Goal: Information Seeking & Learning: Learn about a topic

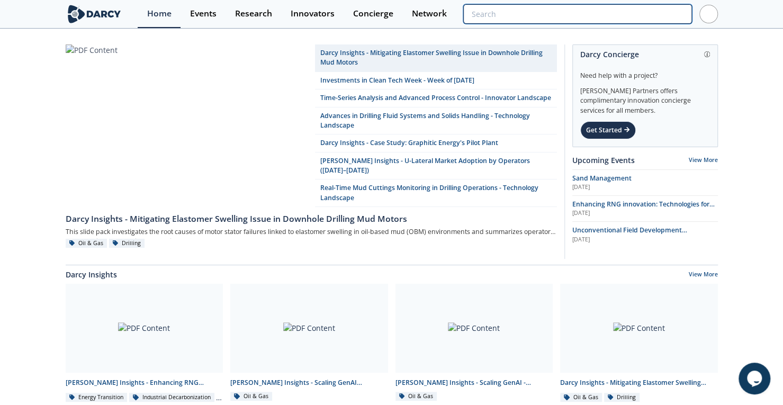
click at [625, 9] on input "search" at bounding box center [577, 14] width 228 height 20
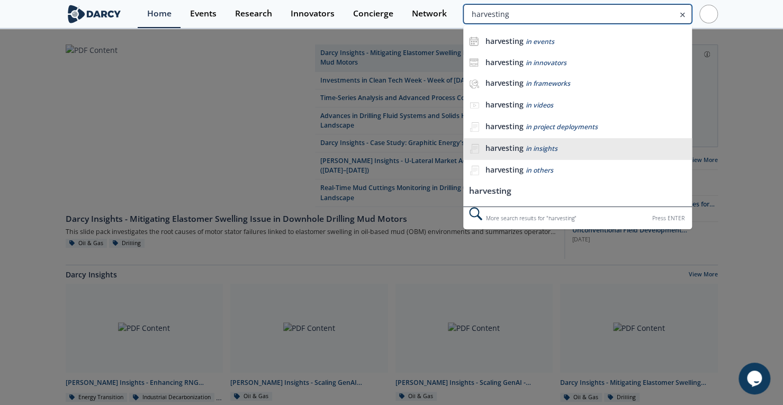
type input "harvesting"
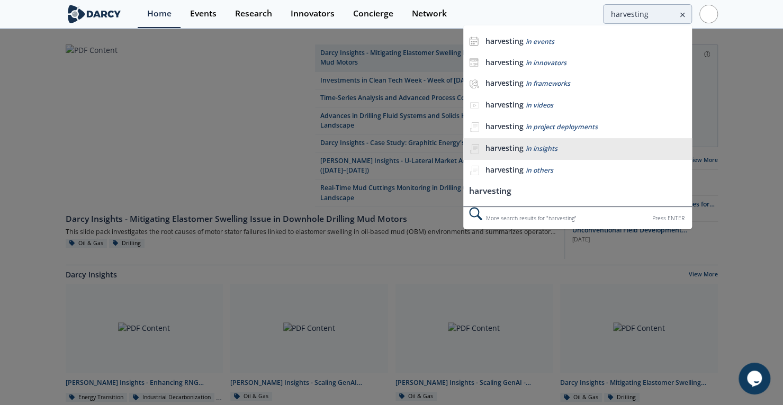
click at [547, 149] on span "in insights" at bounding box center [541, 148] width 32 height 9
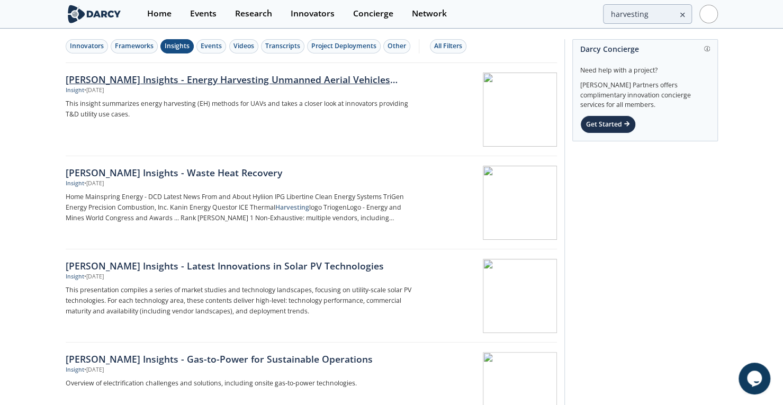
click at [124, 79] on div "[PERSON_NAME] Insights - Energy Harvesting Unmanned Aerial Vehicles (UAV)" at bounding box center [241, 80] width 350 height 14
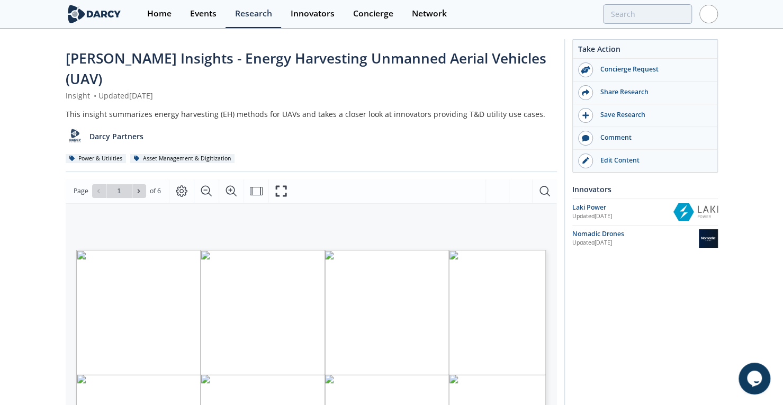
click at [13, 224] on div "[PERSON_NAME] Insights - Energy Harvesting Unmanned Aerial Vehicles (UAV) Insig…" at bounding box center [391, 413] width 783 height 766
